Goal: Information Seeking & Learning: Check status

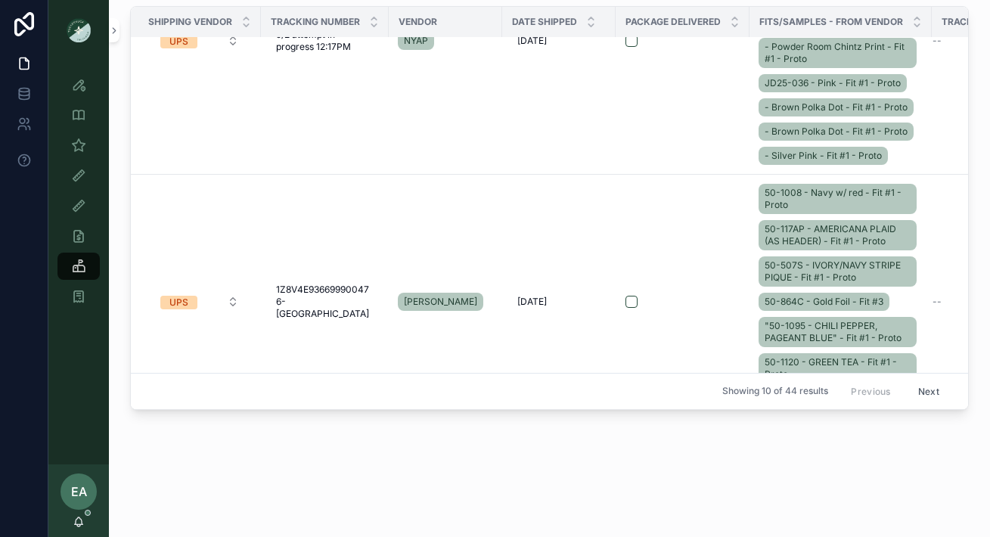
scroll to position [0, 2]
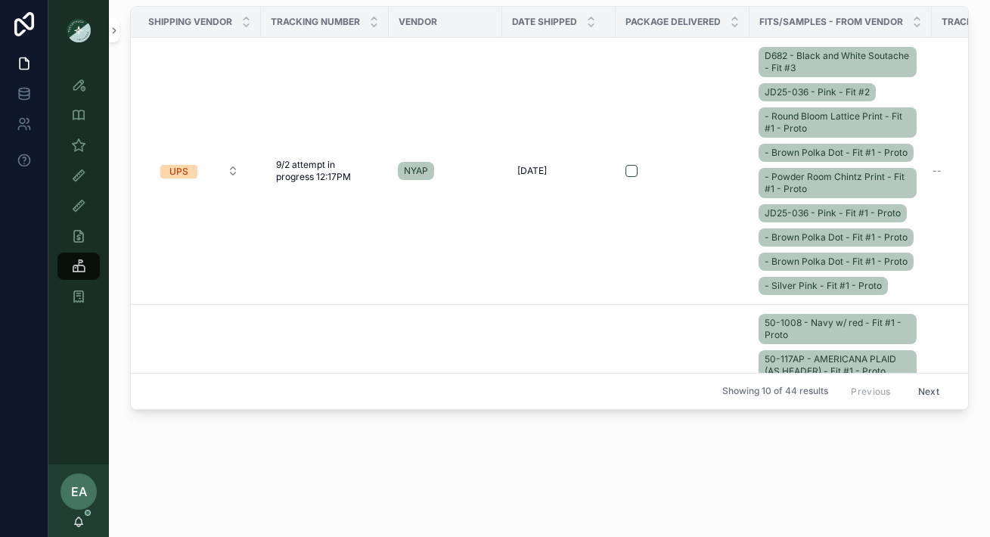
click at [310, 17] on span "Tracking Number" at bounding box center [315, 22] width 89 height 12
click at [347, 18] on span "Tracking Number" at bounding box center [315, 22] width 89 height 12
click at [377, 18] on icon "scrollable content" at bounding box center [374, 18] width 5 height 2
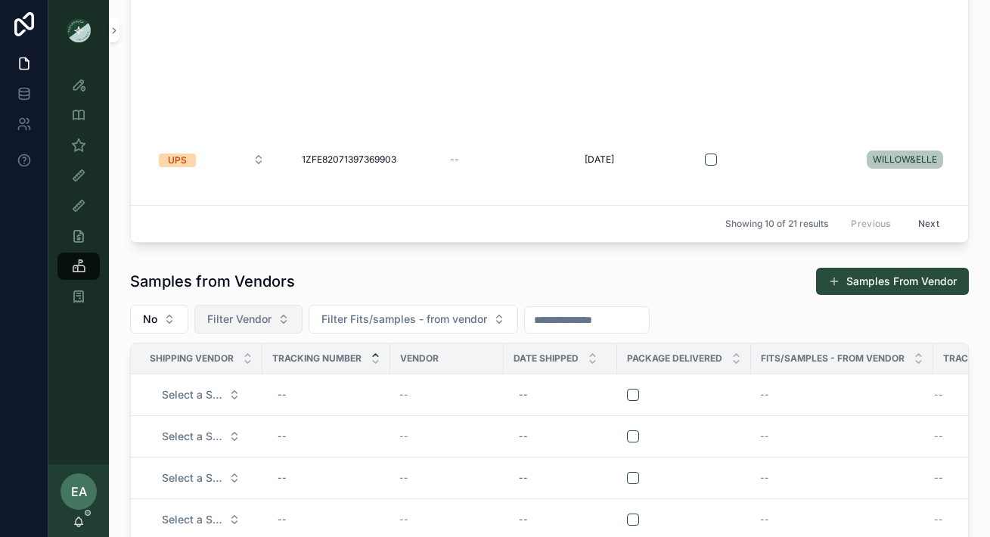
scroll to position [592, 0]
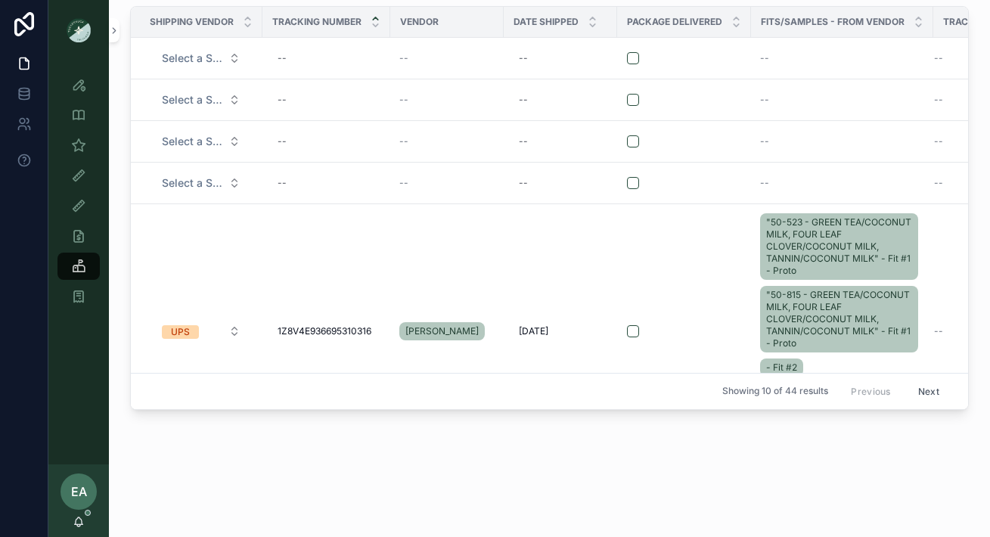
click at [282, 325] on span "1Z8V4E936695310316" at bounding box center [325, 331] width 94 height 12
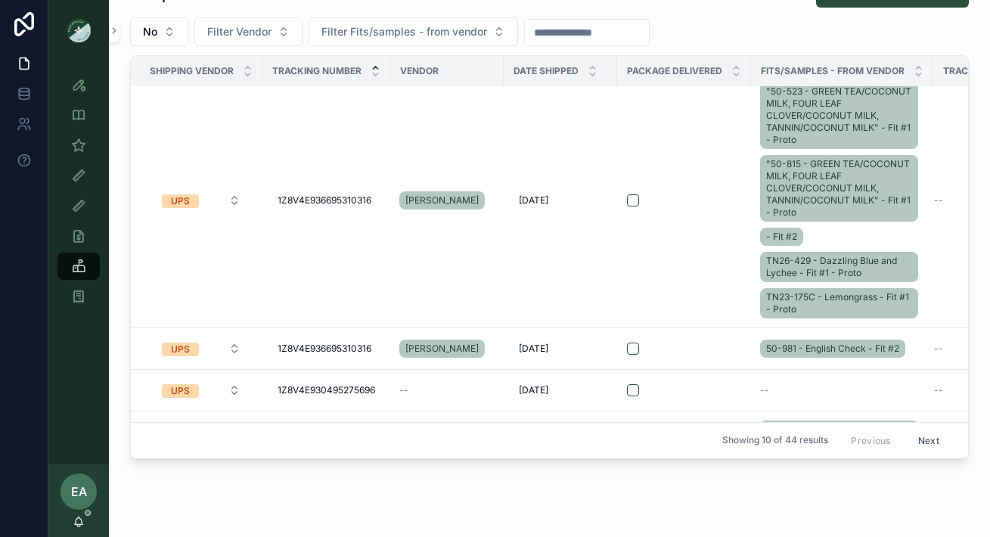
scroll to position [505, 0]
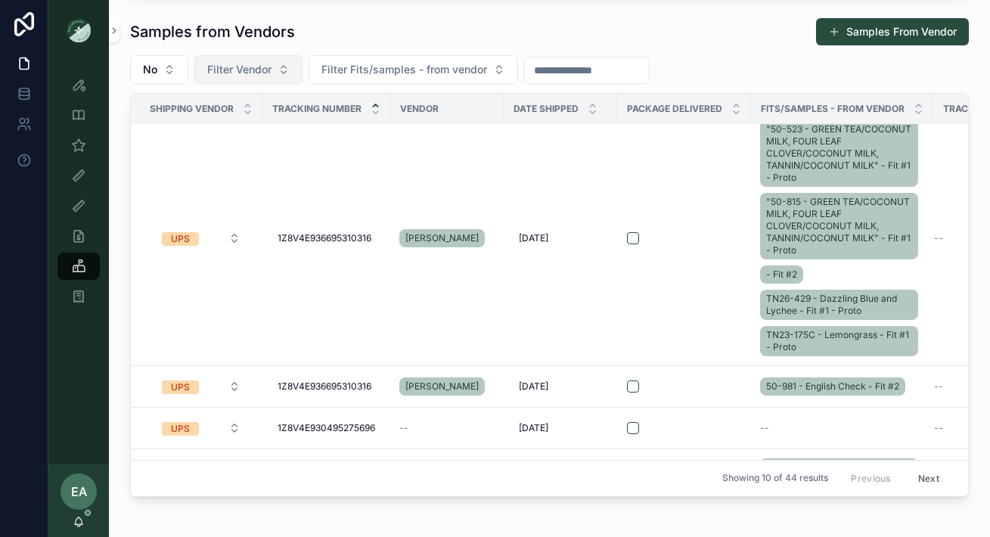
click at [232, 76] on span "Filter Vendor" at bounding box center [239, 69] width 64 height 15
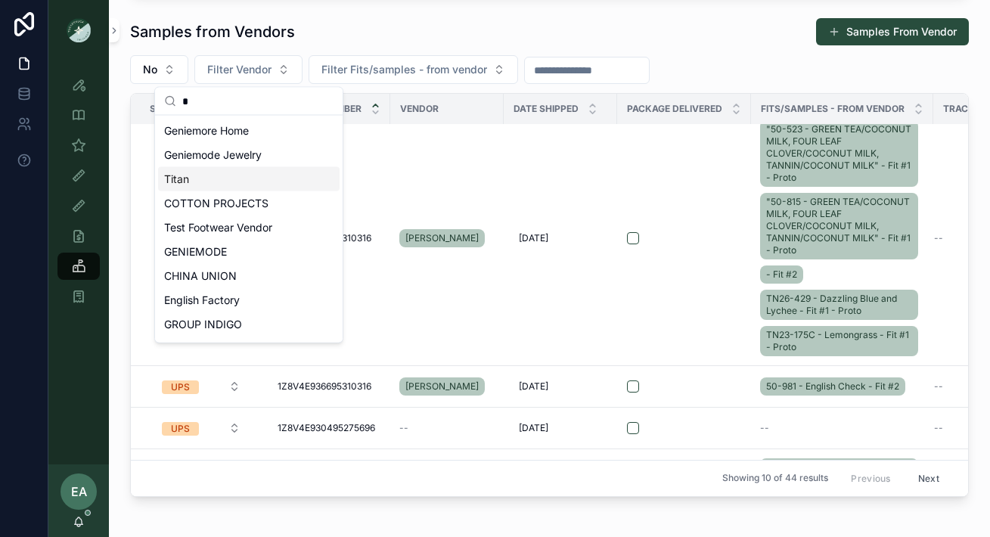
scroll to position [166, 0]
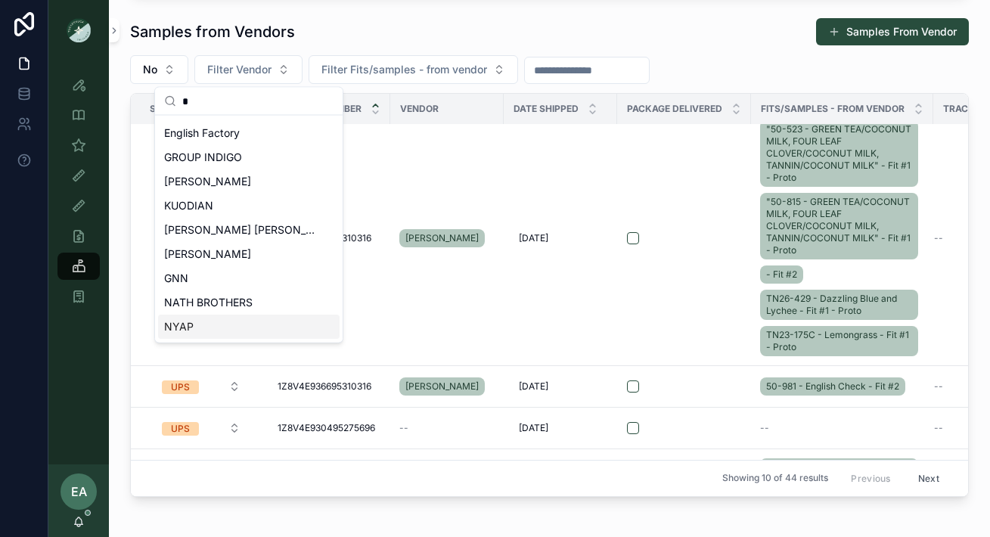
type input "*"
click at [227, 324] on div "NYAP" at bounding box center [249, 328] width 182 height 24
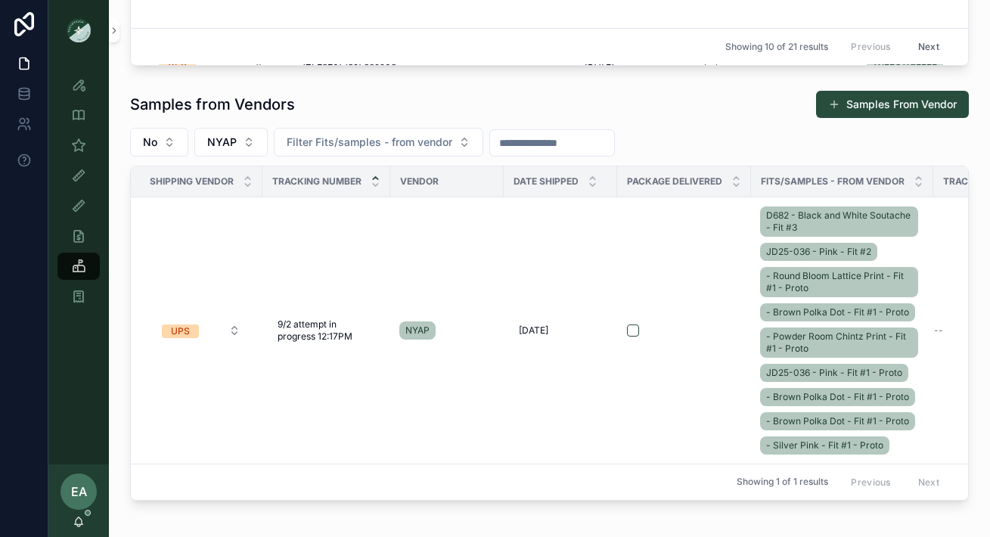
scroll to position [448, 0]
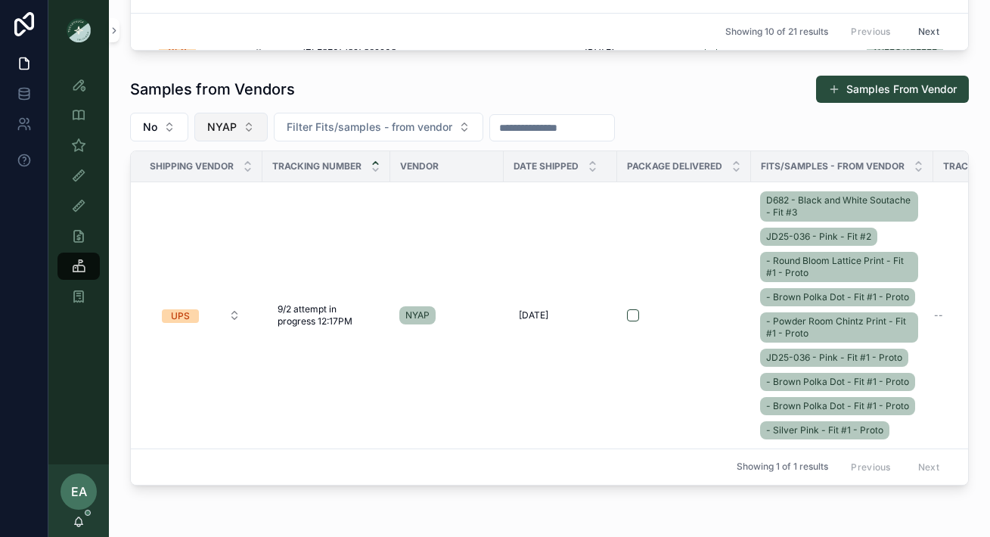
click at [230, 121] on span "NYAP" at bounding box center [222, 127] width 30 height 15
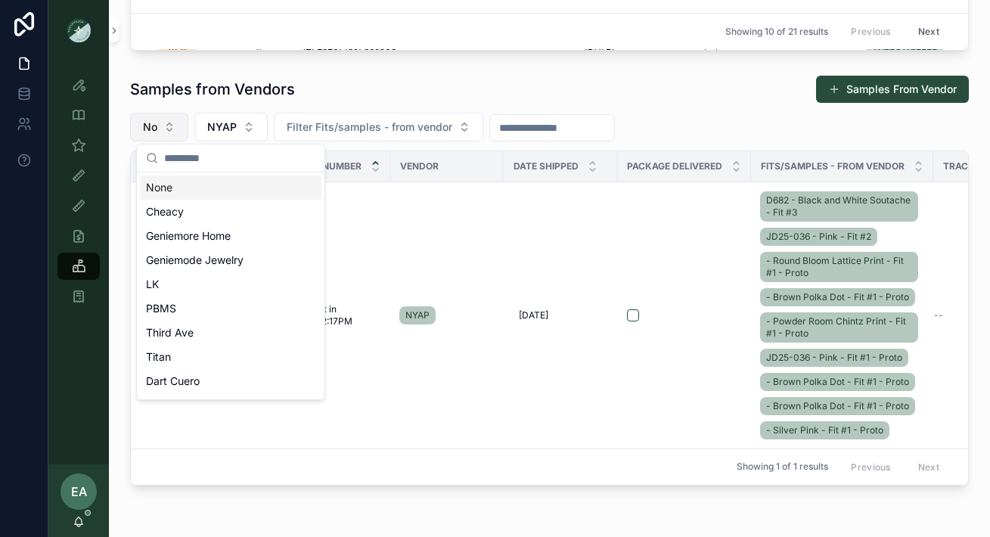
click at [159, 126] on button "No" at bounding box center [159, 127] width 58 height 29
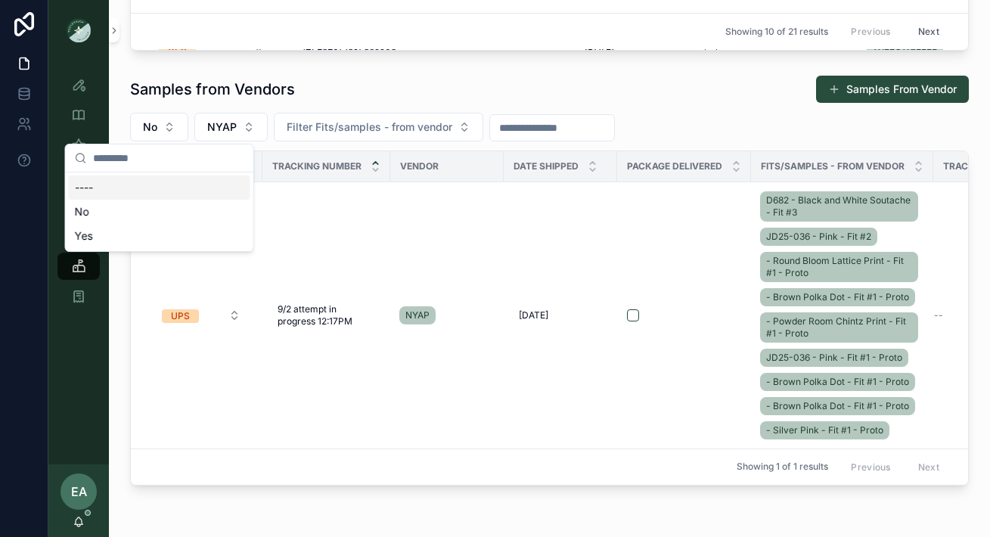
click at [136, 184] on div "----" at bounding box center [160, 188] width 182 height 24
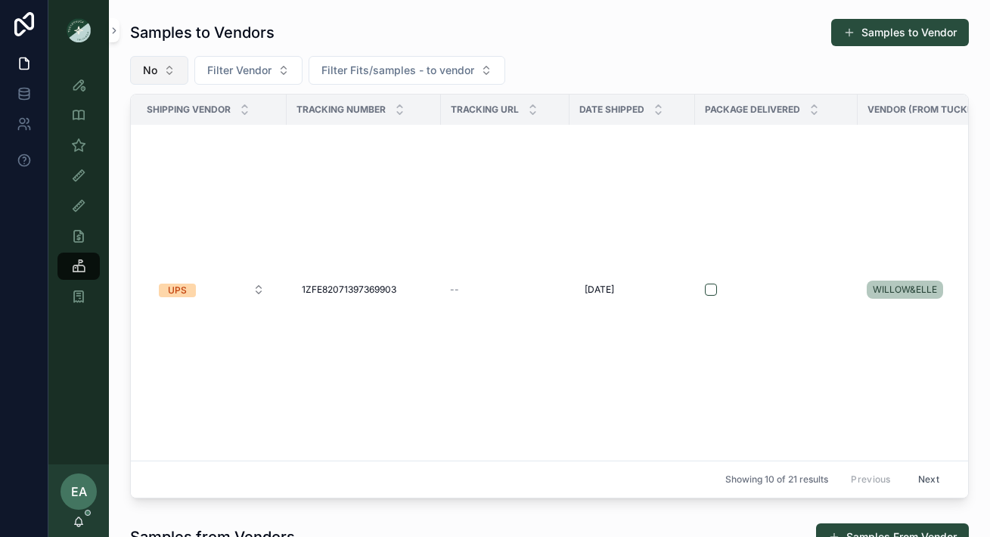
click at [176, 77] on button "No" at bounding box center [159, 70] width 58 height 29
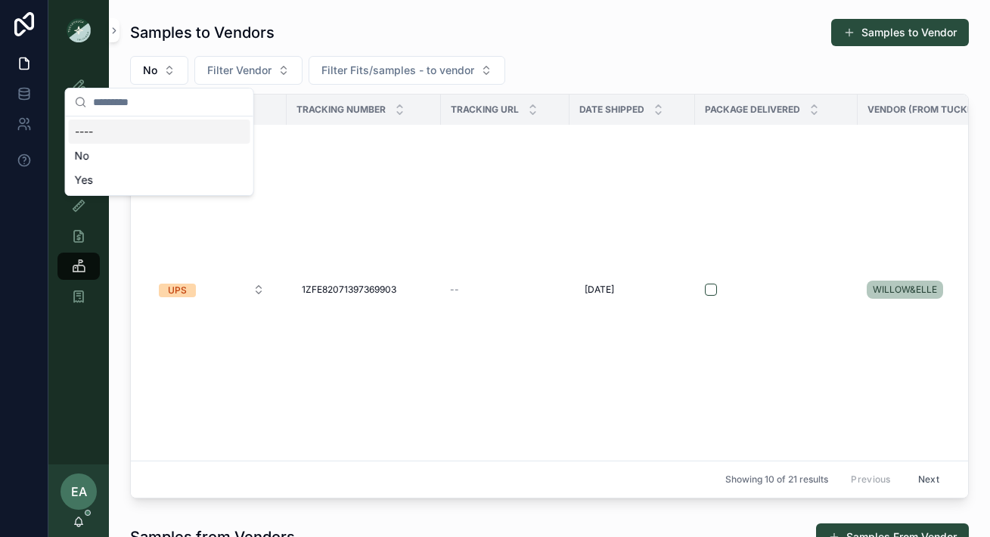
click at [145, 134] on div "----" at bounding box center [160, 132] width 182 height 24
